Goal: Transaction & Acquisition: Book appointment/travel/reservation

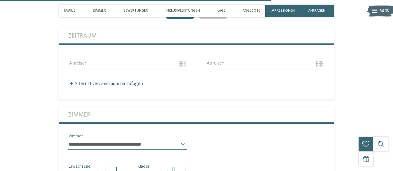
scroll to position [1148, 0]
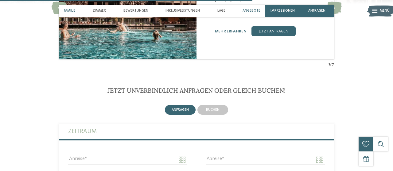
click at [66, 9] on div "Familie" at bounding box center [69, 11] width 17 height 12
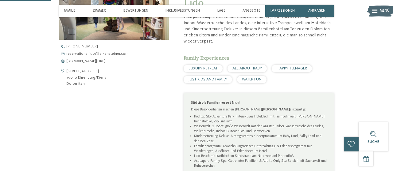
scroll to position [215, 0]
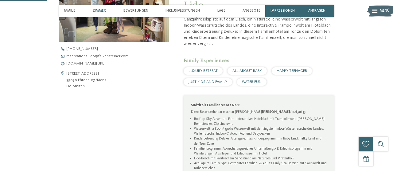
click at [102, 13] on span "Zimmer" at bounding box center [99, 11] width 13 height 4
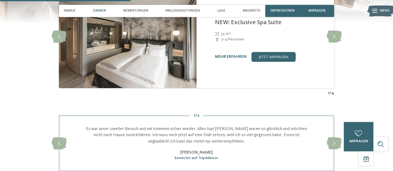
scroll to position [570, 0]
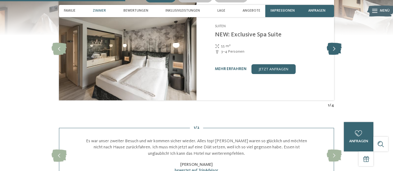
click at [333, 53] on icon at bounding box center [333, 49] width 15 height 12
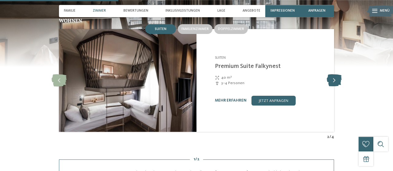
scroll to position [538, 0]
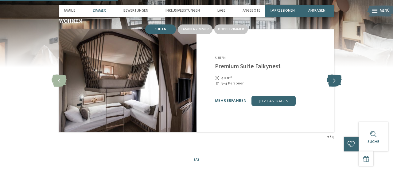
click at [336, 83] on icon at bounding box center [333, 81] width 15 height 12
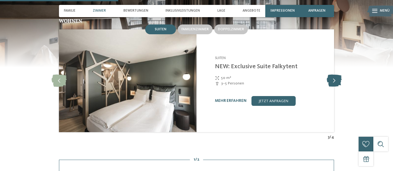
click at [334, 82] on icon at bounding box center [333, 81] width 15 height 12
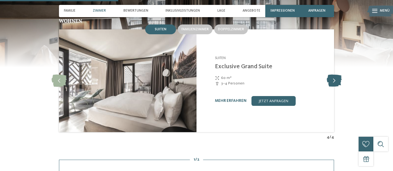
click at [334, 82] on icon at bounding box center [333, 81] width 15 height 12
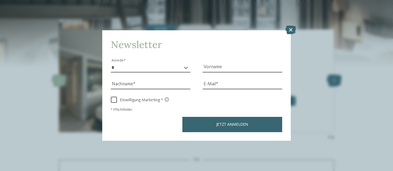
click at [334, 82] on div "Newsletter * **** **** ******* ****** Anrede Vorname Nachname Link" at bounding box center [196, 85] width 393 height 171
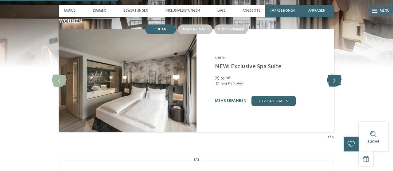
click at [332, 79] on icon at bounding box center [333, 81] width 15 height 12
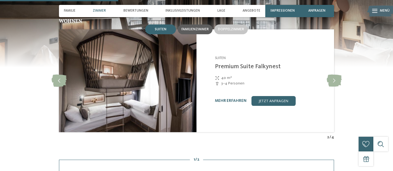
click at [200, 27] on div "Familienzimmer" at bounding box center [195, 30] width 35 height 10
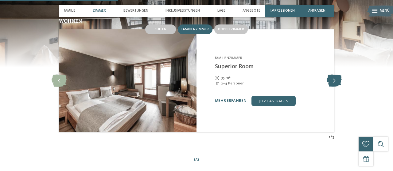
click at [332, 82] on icon at bounding box center [333, 81] width 15 height 12
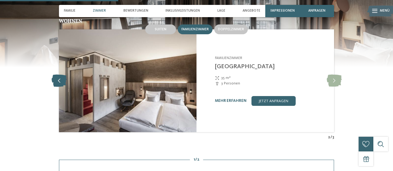
click at [52, 81] on icon at bounding box center [59, 81] width 15 height 12
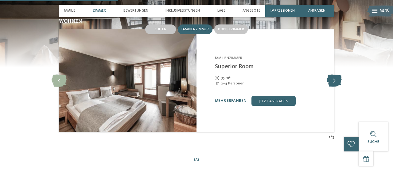
click at [335, 80] on icon at bounding box center [333, 81] width 15 height 12
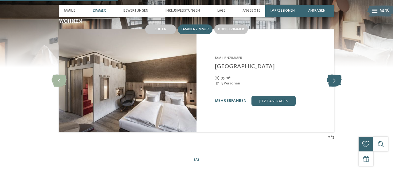
click at [335, 80] on icon at bounding box center [333, 81] width 15 height 12
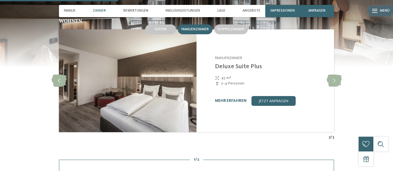
click at [229, 102] on link "mehr erfahren" at bounding box center [231, 101] width 32 height 4
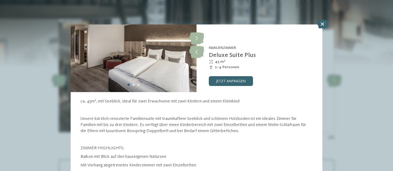
scroll to position [21, 0]
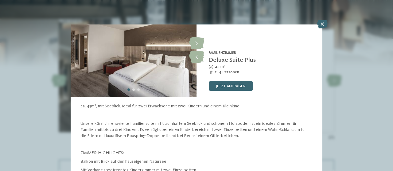
click at [138, 93] on img at bounding box center [134, 50] width 126 height 94
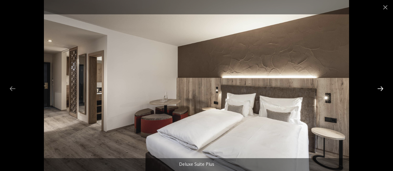
click at [378, 88] on div at bounding box center [380, 89] width 13 height 12
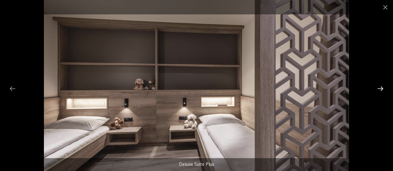
click at [378, 88] on div at bounding box center [380, 89] width 13 height 12
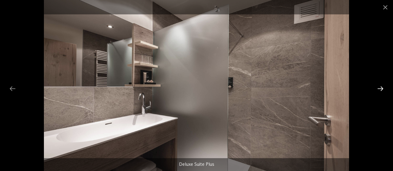
click at [378, 88] on div at bounding box center [380, 89] width 13 height 12
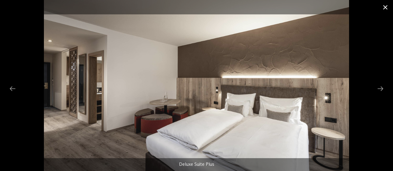
click at [384, 10] on span at bounding box center [384, 7] width 15 height 14
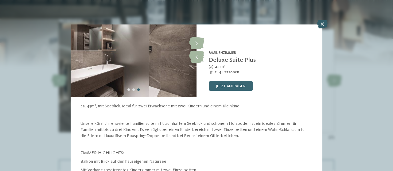
click at [322, 24] on icon at bounding box center [322, 24] width 10 height 9
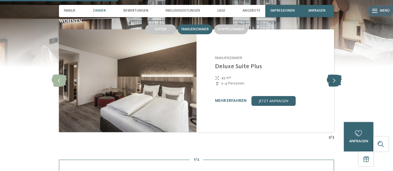
click at [333, 81] on icon at bounding box center [333, 81] width 15 height 12
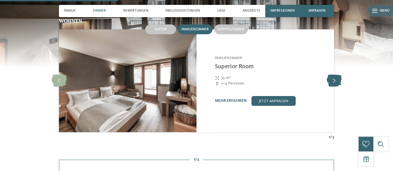
click at [333, 81] on icon at bounding box center [333, 81] width 15 height 12
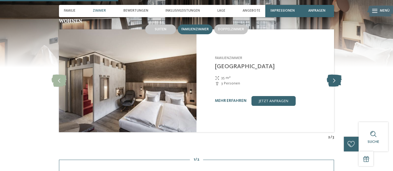
click at [333, 81] on icon at bounding box center [333, 81] width 15 height 12
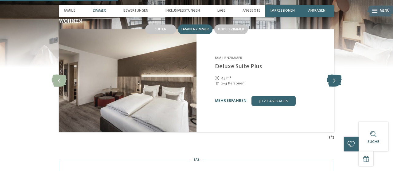
click at [333, 81] on icon at bounding box center [333, 81] width 15 height 12
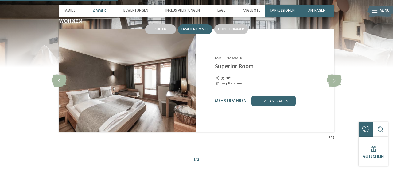
click at [225, 102] on link "mehr erfahren" at bounding box center [231, 101] width 32 height 4
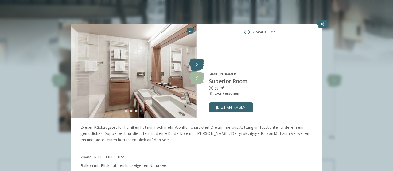
click at [197, 64] on icon at bounding box center [196, 65] width 15 height 12
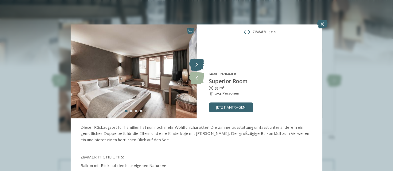
click at [197, 64] on icon at bounding box center [196, 65] width 15 height 12
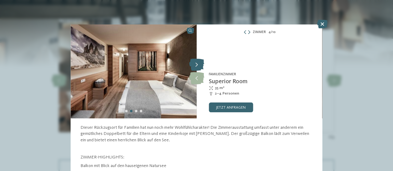
click at [198, 68] on icon at bounding box center [196, 65] width 15 height 12
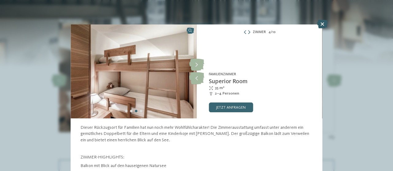
click at [321, 25] on icon at bounding box center [322, 24] width 10 height 9
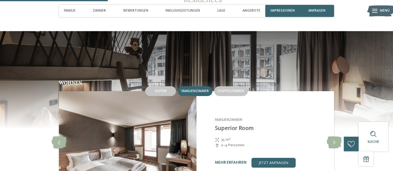
scroll to position [474, 0]
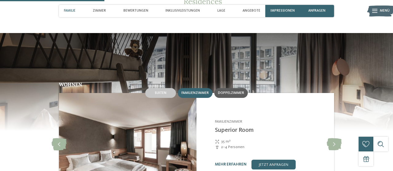
click at [230, 93] on span "Doppelzimmer" at bounding box center [231, 93] width 26 height 4
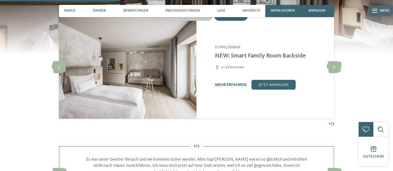
scroll to position [538, 0]
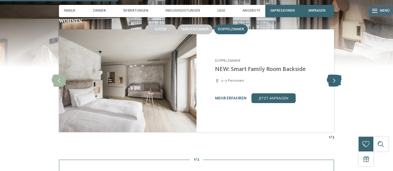
click at [334, 81] on icon at bounding box center [333, 81] width 15 height 12
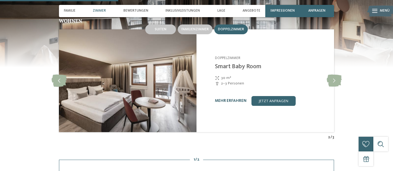
click at [223, 102] on link "mehr erfahren" at bounding box center [231, 101] width 32 height 4
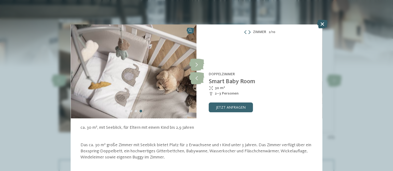
click at [321, 25] on icon at bounding box center [322, 24] width 10 height 9
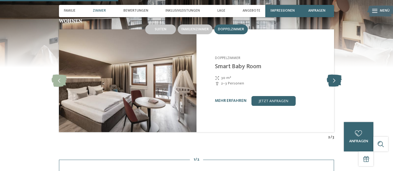
click at [335, 79] on icon at bounding box center [333, 81] width 15 height 12
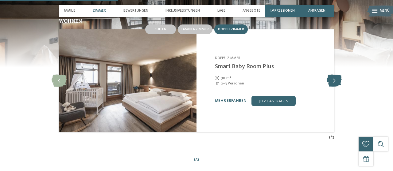
click at [331, 81] on icon at bounding box center [333, 81] width 15 height 12
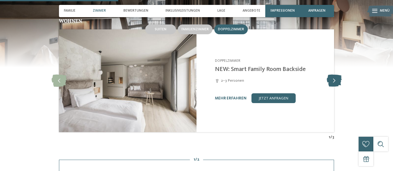
click at [331, 81] on icon at bounding box center [333, 81] width 15 height 12
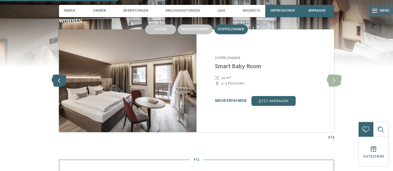
click at [63, 83] on icon at bounding box center [59, 81] width 15 height 12
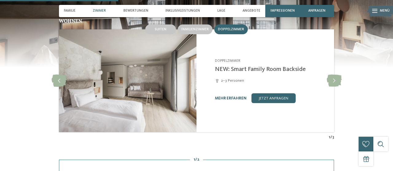
click at [231, 98] on link "mehr erfahren" at bounding box center [231, 99] width 32 height 4
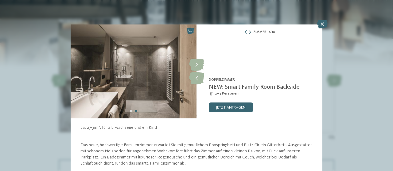
click at [250, 32] on icon at bounding box center [249, 33] width 2 height 4
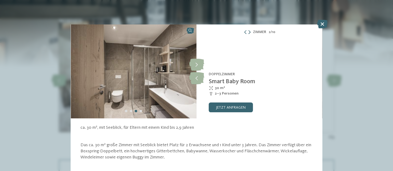
click at [250, 32] on icon at bounding box center [249, 33] width 2 height 4
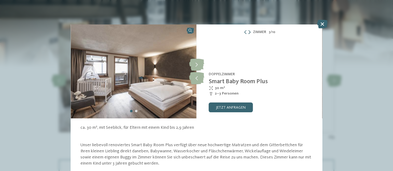
click at [250, 32] on icon at bounding box center [249, 33] width 2 height 4
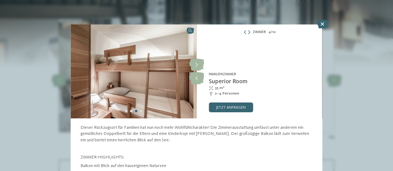
click at [250, 32] on icon at bounding box center [249, 33] width 2 height 4
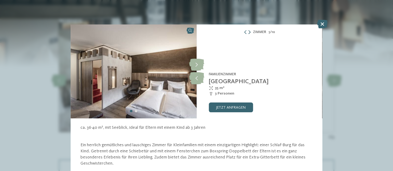
click at [250, 32] on icon at bounding box center [249, 33] width 2 height 4
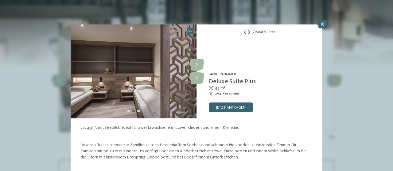
click at [250, 32] on icon at bounding box center [249, 33] width 2 height 4
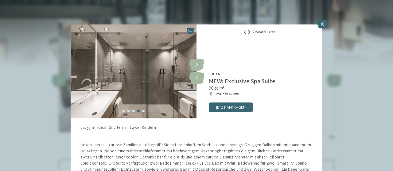
click at [250, 32] on icon at bounding box center [249, 33] width 2 height 4
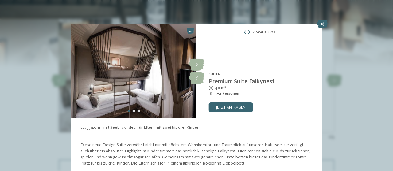
click at [250, 32] on icon at bounding box center [249, 33] width 2 height 4
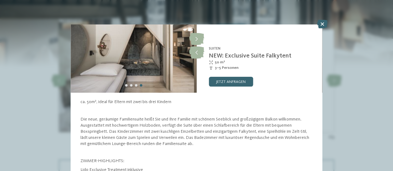
scroll to position [29, 0]
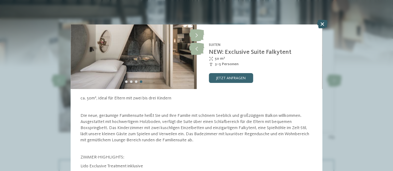
click at [322, 25] on icon at bounding box center [322, 24] width 10 height 9
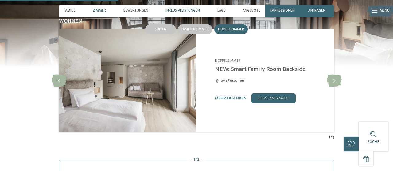
click at [186, 12] on span "Inklusivleistungen" at bounding box center [182, 11] width 34 height 4
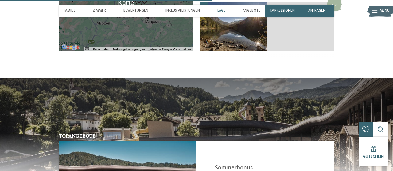
scroll to position [1027, 0]
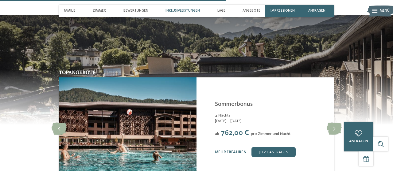
click at [186, 11] on span "Inklusivleistungen" at bounding box center [182, 11] width 34 height 4
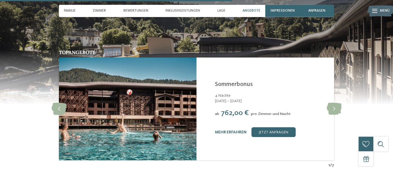
scroll to position [1059, 0]
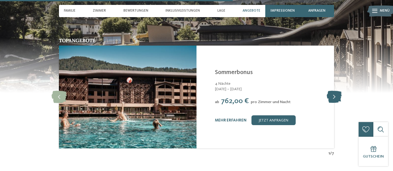
click at [333, 100] on icon at bounding box center [333, 97] width 15 height 12
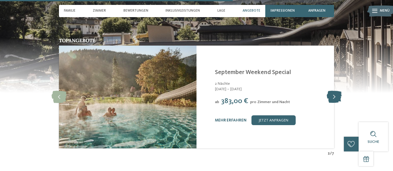
click at [333, 100] on icon at bounding box center [333, 97] width 15 height 12
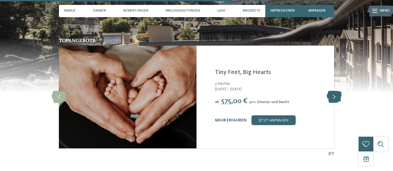
click at [333, 100] on icon at bounding box center [333, 97] width 15 height 12
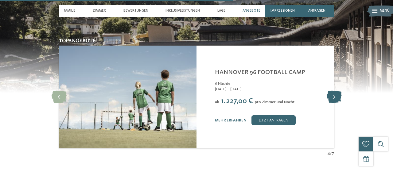
click at [333, 100] on icon at bounding box center [333, 97] width 15 height 12
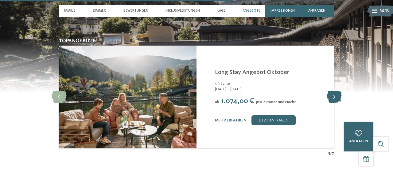
click at [333, 100] on icon at bounding box center [333, 97] width 15 height 12
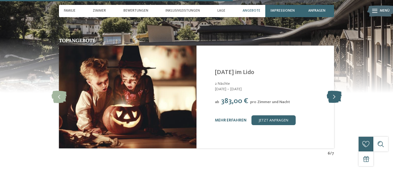
click at [333, 100] on icon at bounding box center [333, 97] width 15 height 12
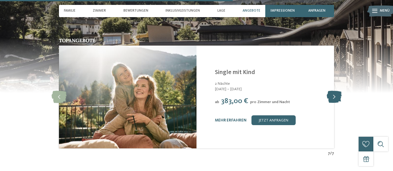
click at [333, 100] on icon at bounding box center [333, 97] width 15 height 12
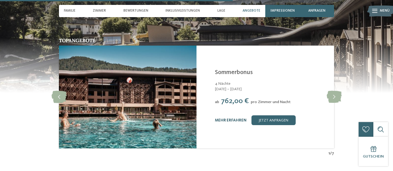
click at [226, 123] on link "mehr erfahren" at bounding box center [231, 121] width 32 height 4
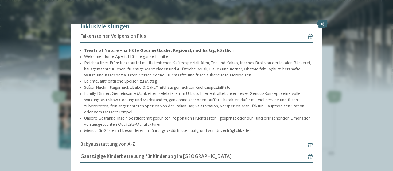
scroll to position [190, 0]
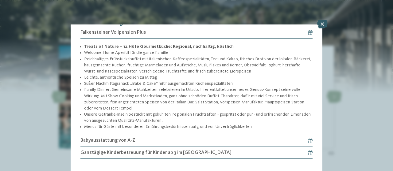
click at [322, 24] on icon at bounding box center [322, 24] width 10 height 9
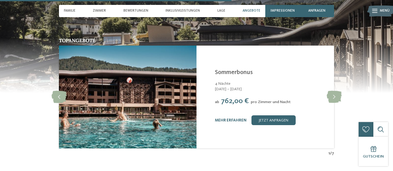
scroll to position [1027, 0]
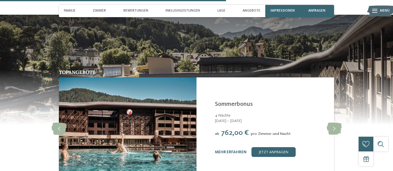
click at [376, 10] on icon at bounding box center [374, 11] width 5 height 4
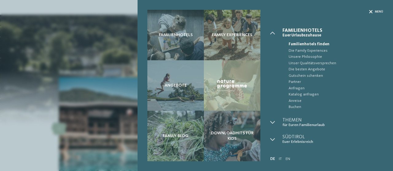
click at [379, 13] on span "Menü" at bounding box center [378, 12] width 8 height 4
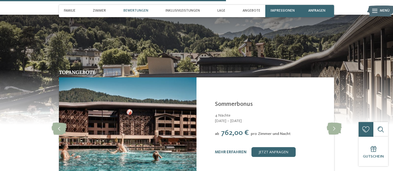
click at [132, 11] on span "Bewertungen" at bounding box center [135, 11] width 25 height 4
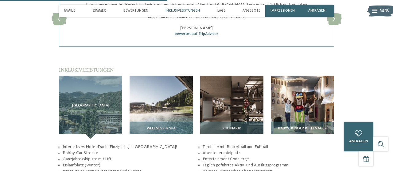
scroll to position [665, 0]
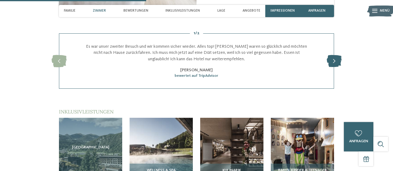
click at [334, 62] on icon at bounding box center [333, 61] width 15 height 12
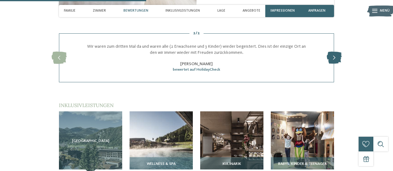
click at [334, 62] on icon at bounding box center [333, 58] width 15 height 12
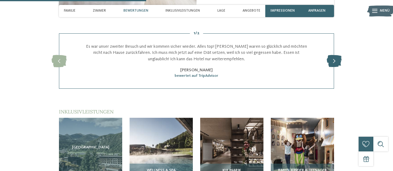
click at [334, 62] on icon at bounding box center [333, 61] width 15 height 12
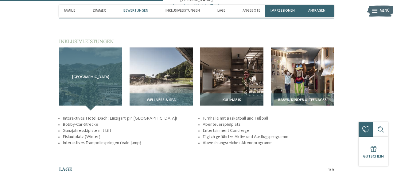
scroll to position [728, 0]
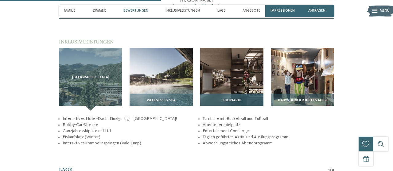
click at [235, 86] on img at bounding box center [231, 79] width 63 height 63
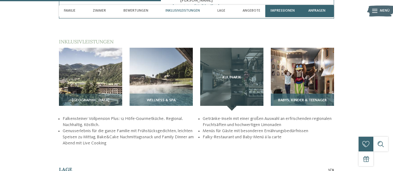
click at [299, 90] on img at bounding box center [302, 79] width 63 height 63
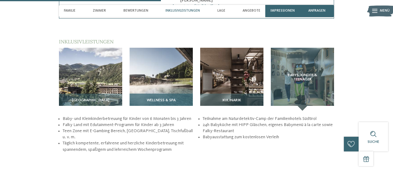
click at [156, 84] on img at bounding box center [160, 79] width 63 height 63
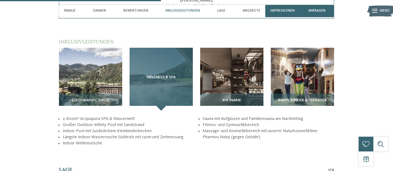
click at [159, 106] on div "Wellness & SPA" at bounding box center [160, 79] width 63 height 63
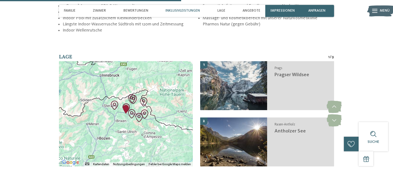
scroll to position [856, 0]
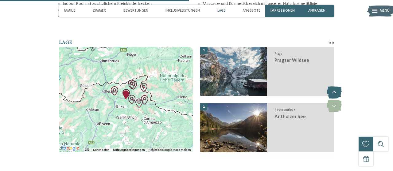
click at [332, 93] on icon at bounding box center [333, 93] width 15 height 12
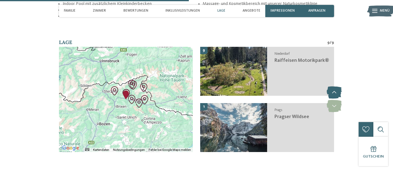
click at [332, 93] on icon at bounding box center [333, 93] width 15 height 12
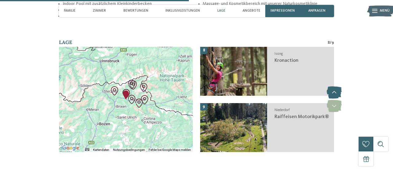
click at [332, 93] on icon at bounding box center [333, 93] width 15 height 12
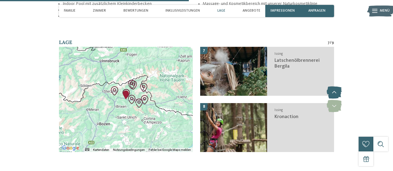
click at [332, 93] on icon at bounding box center [333, 93] width 15 height 12
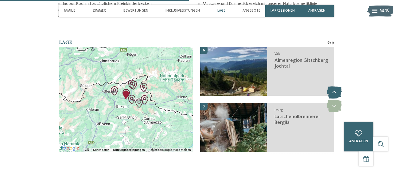
click at [332, 93] on icon at bounding box center [333, 93] width 15 height 12
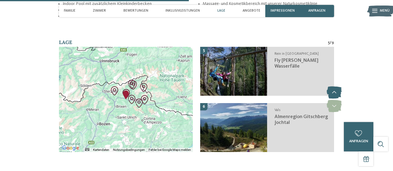
click at [332, 93] on icon at bounding box center [333, 93] width 15 height 12
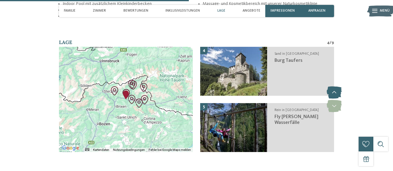
click at [332, 93] on icon at bounding box center [333, 93] width 15 height 12
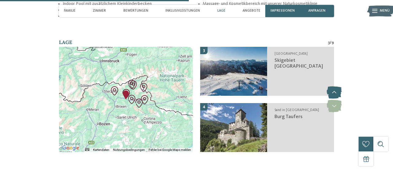
click at [332, 93] on icon at bounding box center [333, 93] width 15 height 12
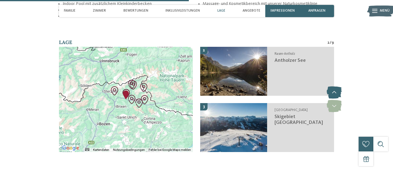
click at [332, 93] on icon at bounding box center [333, 93] width 15 height 12
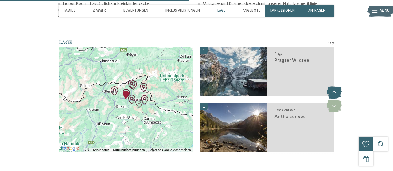
click at [332, 93] on icon at bounding box center [333, 93] width 15 height 12
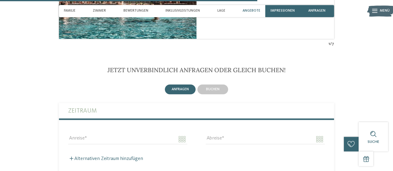
scroll to position [1175, 0]
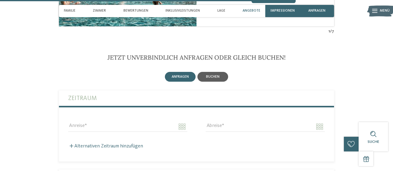
click at [216, 79] on span "buchen" at bounding box center [212, 77] width 13 height 4
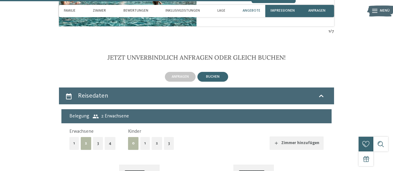
click at [142, 147] on button "1" at bounding box center [145, 143] width 10 height 13
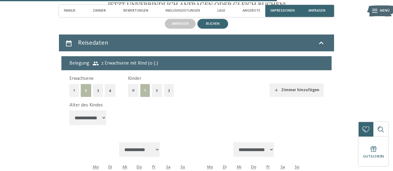
scroll to position [1239, 0]
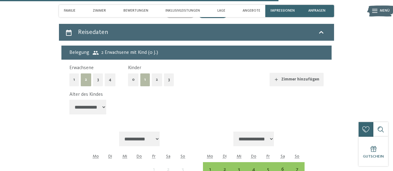
click at [69, 100] on select "**********" at bounding box center [87, 107] width 37 height 15
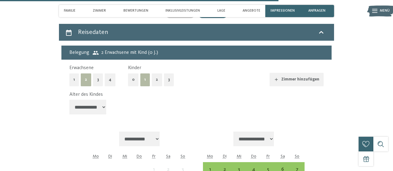
select select "*"
click option "*******" at bounding box center [0, 0] width 0 height 0
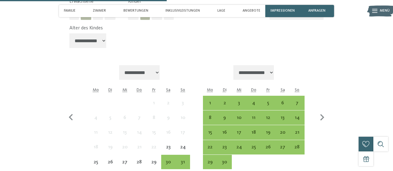
scroll to position [1335, 0]
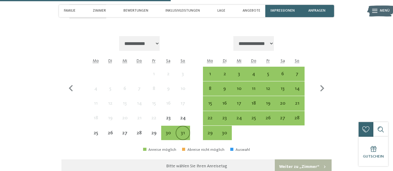
click at [181, 136] on div "31" at bounding box center [182, 137] width 13 height 13
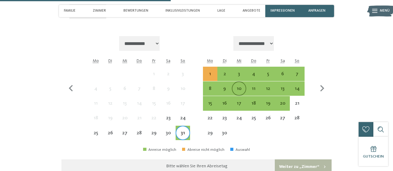
click at [242, 92] on div "10" at bounding box center [238, 92] width 13 height 13
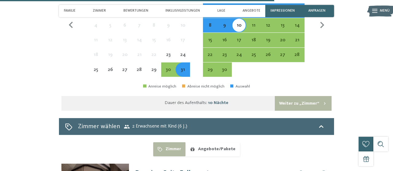
scroll to position [1398, 0]
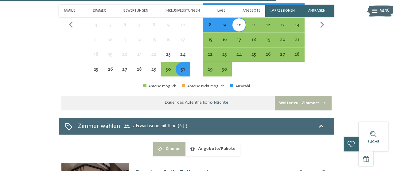
click at [296, 108] on button "Weiter zu „Zimmer“" at bounding box center [303, 103] width 57 height 15
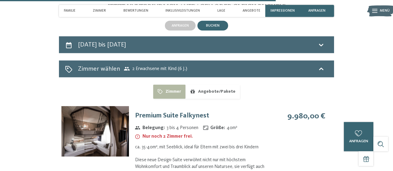
scroll to position [1201, 0]
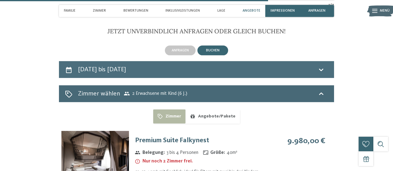
click at [71, 73] on icon at bounding box center [69, 70] width 6 height 6
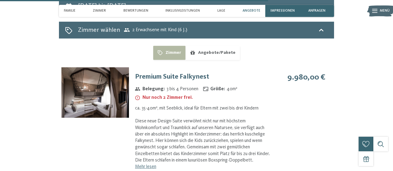
select select "*"
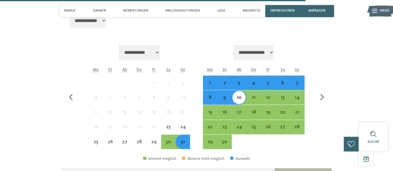
scroll to position [1329, 0]
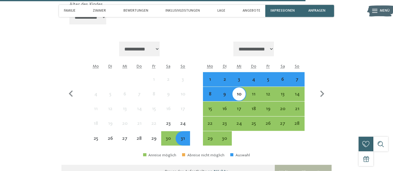
click at [184, 142] on div "31" at bounding box center [182, 142] width 13 height 13
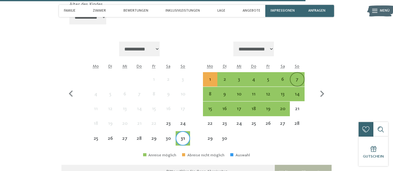
click at [299, 81] on div "7" at bounding box center [296, 83] width 13 height 13
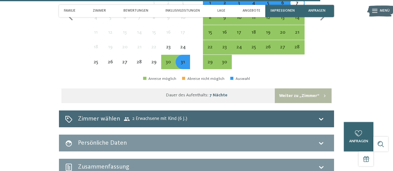
scroll to position [1393, 0]
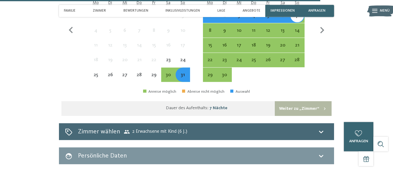
click at [305, 111] on button "Weiter zu „Zimmer“" at bounding box center [303, 109] width 57 height 15
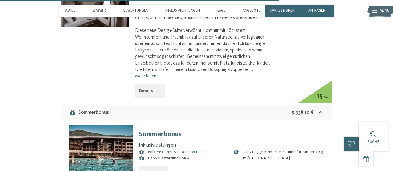
scroll to position [1297, 0]
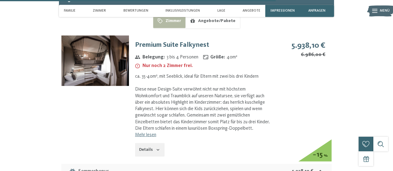
click at [115, 74] on img at bounding box center [94, 61] width 67 height 51
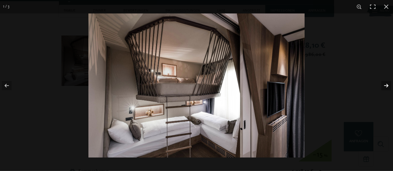
click at [385, 87] on button "button" at bounding box center [381, 86] width 21 height 31
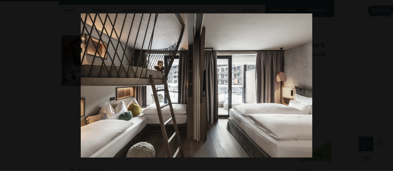
click at [385, 87] on button "button" at bounding box center [381, 86] width 21 height 31
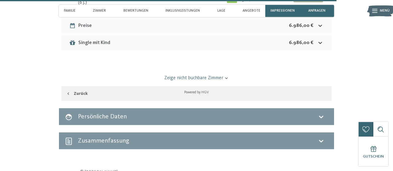
scroll to position [1584, 0]
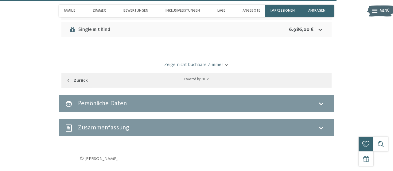
click at [225, 66] on icon at bounding box center [226, 65] width 5 height 5
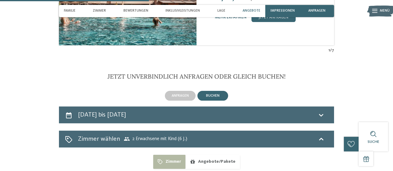
scroll to position [1170, 0]
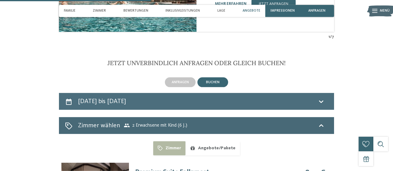
click at [69, 105] on icon at bounding box center [68, 101] width 7 height 7
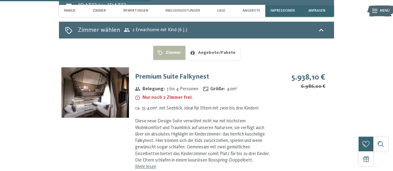
select select "*"
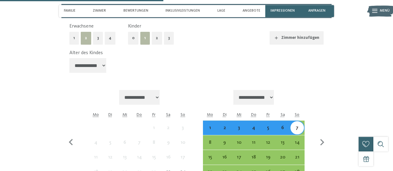
scroll to position [1297, 0]
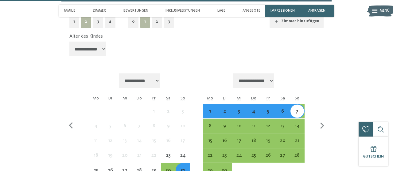
click at [282, 116] on div "6" at bounding box center [282, 115] width 13 height 13
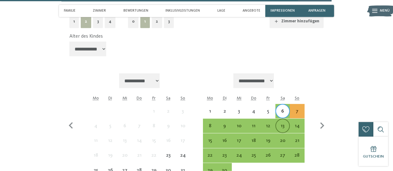
click at [281, 129] on div "13" at bounding box center [282, 130] width 13 height 13
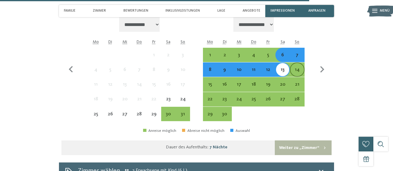
scroll to position [1361, 0]
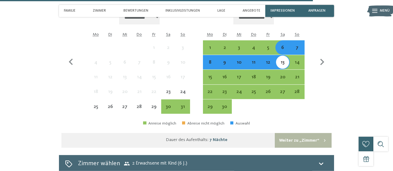
click at [295, 143] on button "Weiter zu „Zimmer“" at bounding box center [303, 140] width 57 height 15
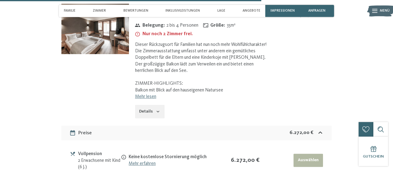
scroll to position [1233, 0]
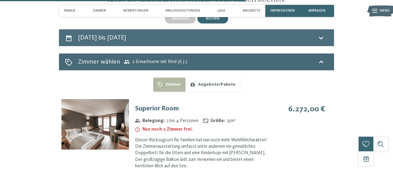
click at [69, 42] on icon at bounding box center [68, 38] width 7 height 7
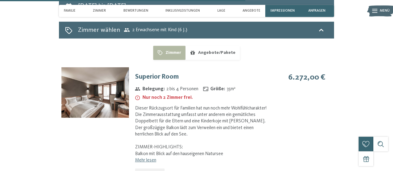
select select "*"
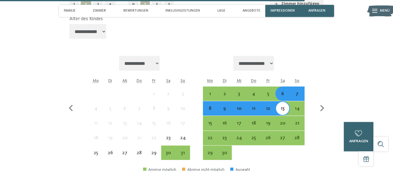
scroll to position [1329, 0]
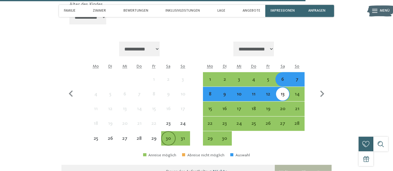
click at [166, 143] on div "30" at bounding box center [168, 142] width 13 height 13
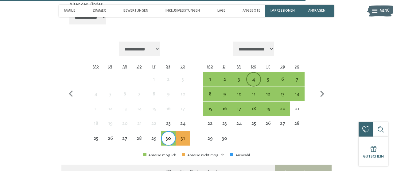
click at [254, 81] on div "4" at bounding box center [253, 83] width 13 height 13
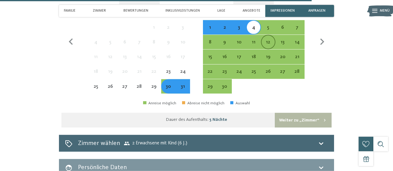
scroll to position [1393, 0]
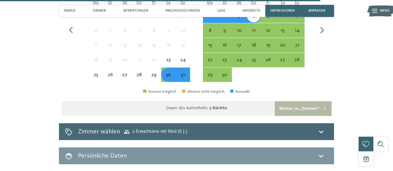
click at [296, 109] on button "Weiter zu „Zimmer“" at bounding box center [303, 109] width 57 height 15
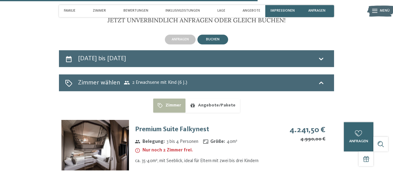
scroll to position [1201, 0]
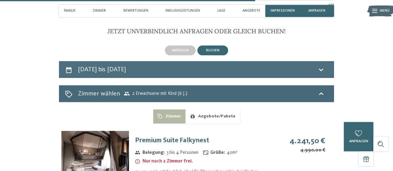
click at [71, 71] on icon at bounding box center [69, 70] width 6 height 6
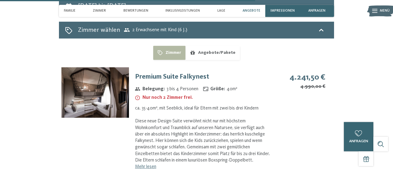
select select "*"
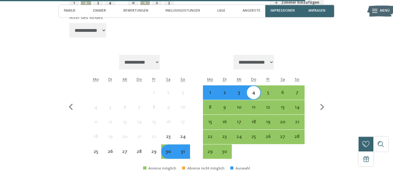
scroll to position [1329, 0]
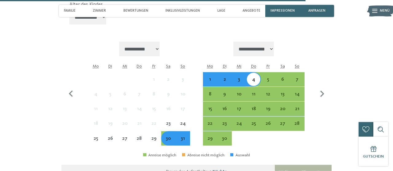
click at [184, 141] on div "31" at bounding box center [182, 142] width 13 height 13
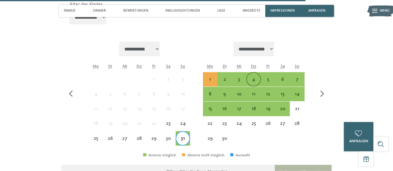
click at [254, 82] on div "4" at bounding box center [253, 83] width 13 height 13
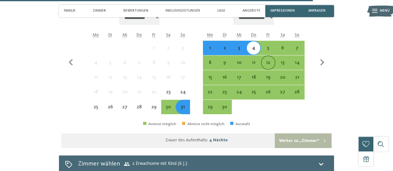
scroll to position [1361, 0]
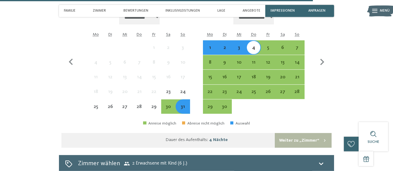
click at [299, 144] on button "Weiter zu „Zimmer“" at bounding box center [303, 140] width 57 height 15
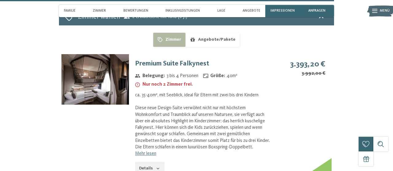
scroll to position [1233, 0]
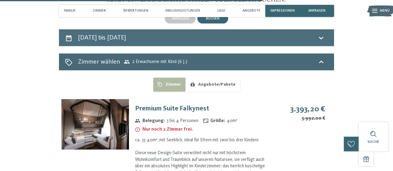
click at [70, 40] on icon at bounding box center [69, 38] width 6 height 6
select select "*"
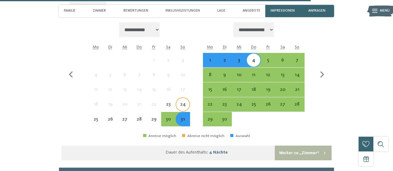
scroll to position [1361, 0]
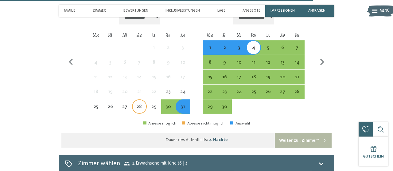
click at [139, 109] on div "28" at bounding box center [139, 111] width 13 height 13
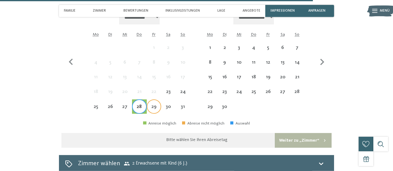
click at [155, 109] on div "29" at bounding box center [153, 111] width 13 height 13
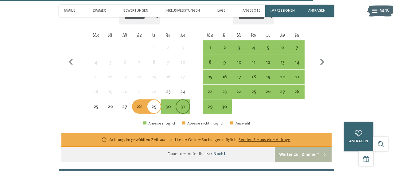
click at [183, 110] on div "31" at bounding box center [182, 111] width 13 height 13
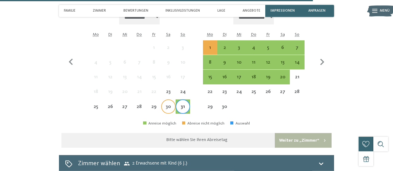
click at [166, 109] on div "30" at bounding box center [168, 111] width 13 height 13
click at [227, 49] on div "2" at bounding box center [224, 51] width 13 height 13
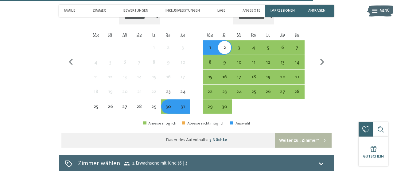
click at [297, 143] on button "Weiter zu „Zimmer“" at bounding box center [303, 140] width 57 height 15
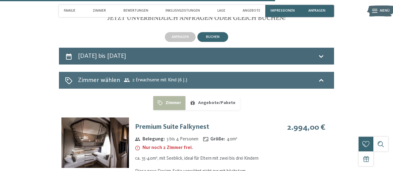
scroll to position [1201, 0]
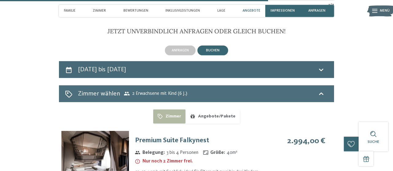
click at [71, 97] on icon at bounding box center [68, 94] width 7 height 7
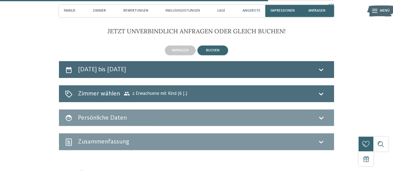
click at [322, 95] on icon at bounding box center [320, 93] width 7 height 7
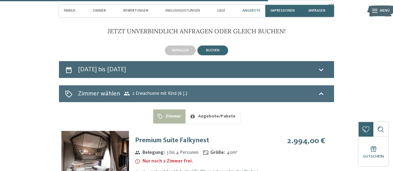
click at [65, 94] on div "Zimmer wählen 2 Erwachsene mit Kind (6 J.)" at bounding box center [196, 94] width 275 height 17
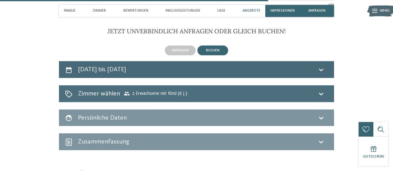
click at [127, 94] on icon at bounding box center [127, 94] width 6 height 6
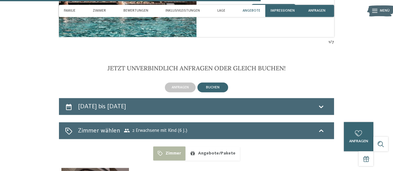
scroll to position [1170, 0]
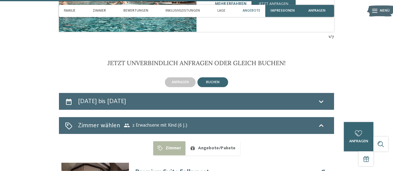
click at [210, 84] on span "buchen" at bounding box center [212, 83] width 13 height 4
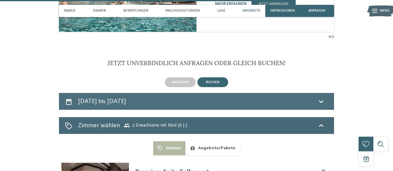
click at [69, 102] on icon at bounding box center [69, 102] width 6 height 6
select select "*"
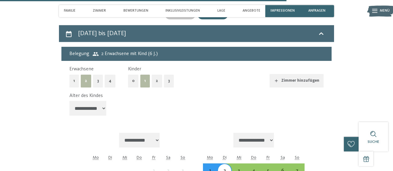
scroll to position [1233, 0]
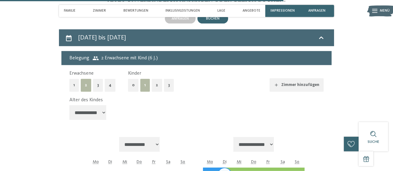
click at [71, 87] on button "1" at bounding box center [74, 85] width 10 height 13
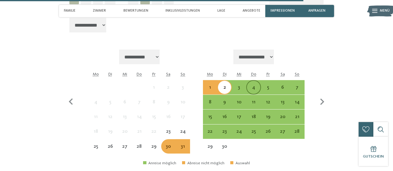
scroll to position [1329, 0]
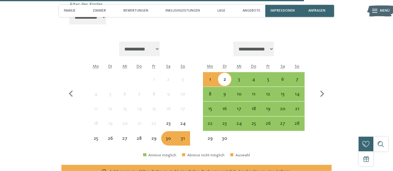
click at [184, 144] on div "31" at bounding box center [182, 142] width 13 height 13
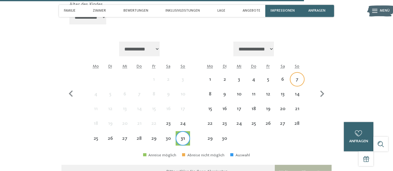
click at [294, 85] on div "7" at bounding box center [296, 83] width 13 height 13
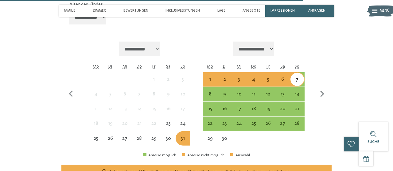
click at [298, 81] on div "7" at bounding box center [296, 83] width 13 height 13
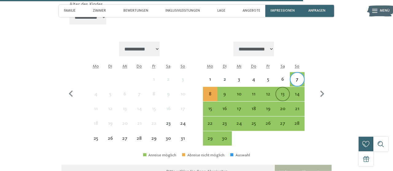
click at [281, 97] on div "13" at bounding box center [282, 98] width 13 height 13
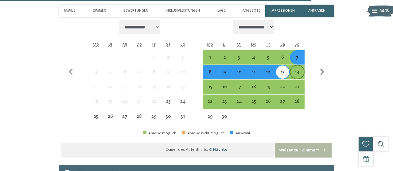
scroll to position [1361, 0]
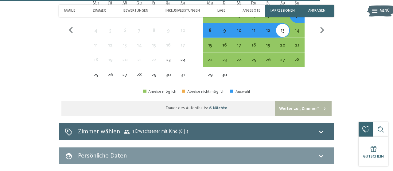
click at [302, 111] on button "Weiter zu „Zimmer“" at bounding box center [303, 109] width 57 height 15
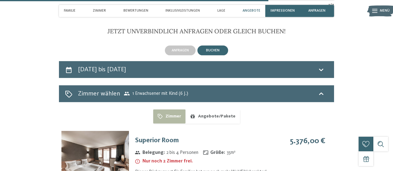
scroll to position [1170, 0]
